Goal: Task Accomplishment & Management: Manage account settings

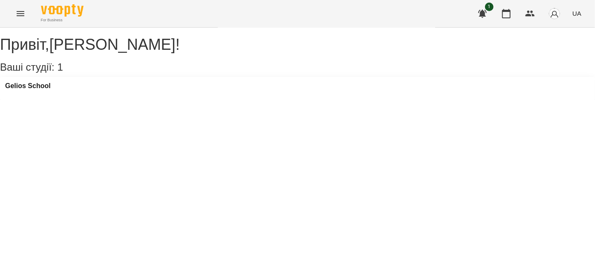
click at [32, 12] on div "For Business 1 UA" at bounding box center [297, 13] width 595 height 27
click at [20, 20] on button "Menu" at bounding box center [20, 13] width 20 height 20
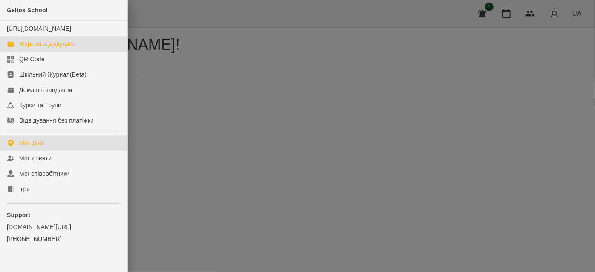
click at [36, 48] on div "Журнал відвідувань" at bounding box center [47, 44] width 57 height 9
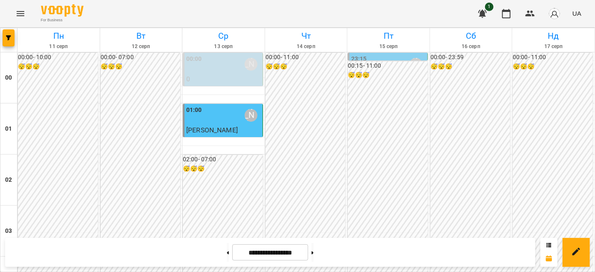
scroll to position [620, 0]
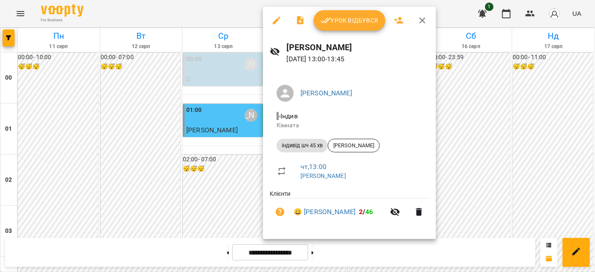
click at [348, 18] on span "Урок відбувся" at bounding box center [350, 20] width 58 height 10
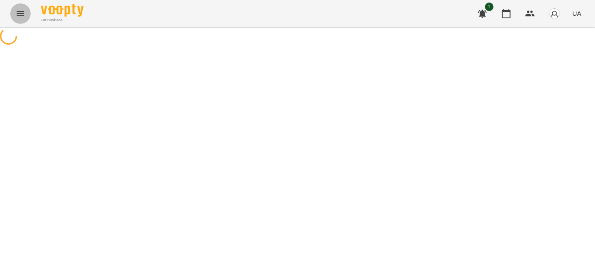
click at [21, 15] on icon "Menu" at bounding box center [21, 13] width 8 height 5
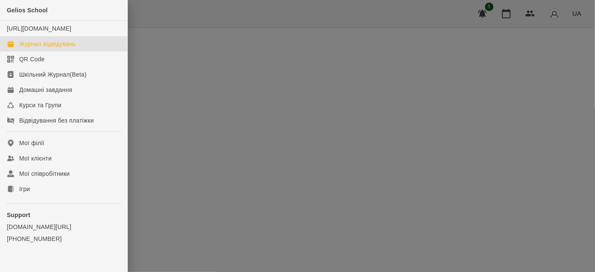
click at [44, 48] on div "Журнал відвідувань" at bounding box center [47, 44] width 57 height 9
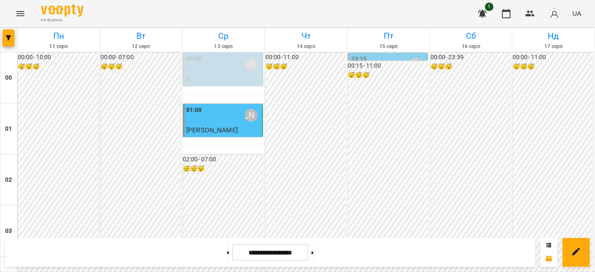
scroll to position [659, 0]
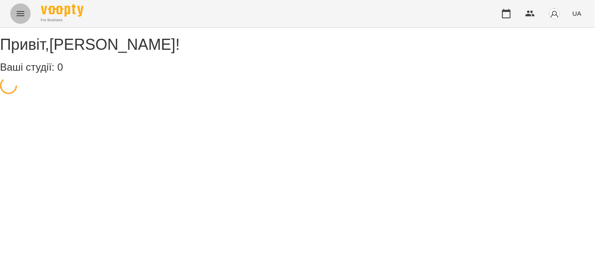
click at [20, 14] on icon "Menu" at bounding box center [20, 14] width 10 height 10
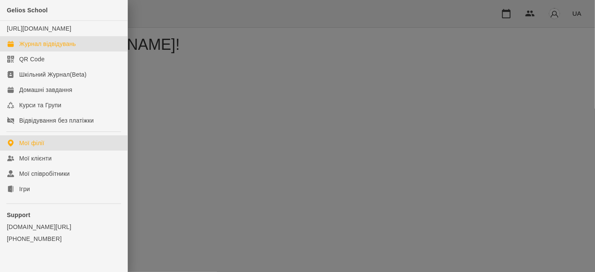
click at [43, 48] on div "Журнал відвідувань" at bounding box center [47, 44] width 57 height 9
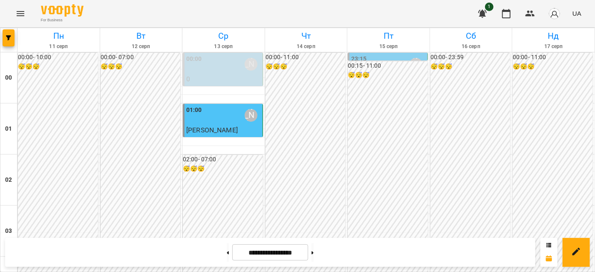
scroll to position [814, 0]
